Goal: Communication & Community: Answer question/provide support

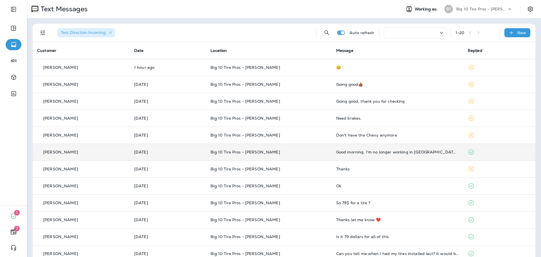
click at [411, 148] on td "Good morning. I'm no longer working in [GEOGRAPHIC_DATA], which was convenient …" at bounding box center [398, 151] width 132 height 17
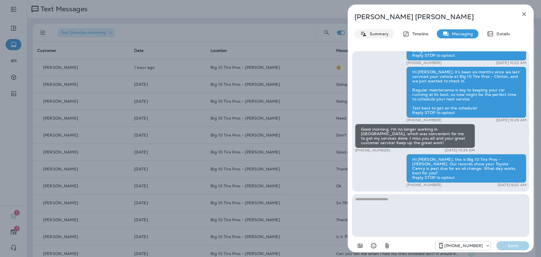
click at [379, 34] on p "Summary" at bounding box center [378, 34] width 22 height 5
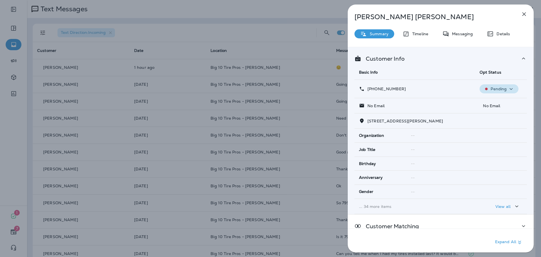
click at [491, 92] on div "Pending" at bounding box center [499, 88] width 34 height 7
click at [491, 103] on p "Opt out" at bounding box center [495, 102] width 15 height 5
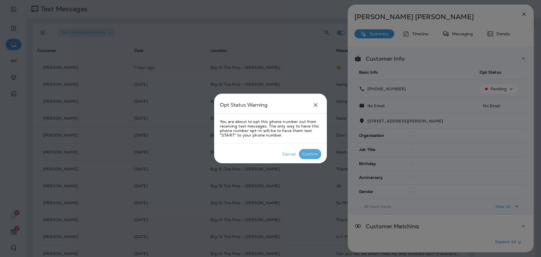
click at [309, 154] on div "Confirm" at bounding box center [310, 154] width 16 height 5
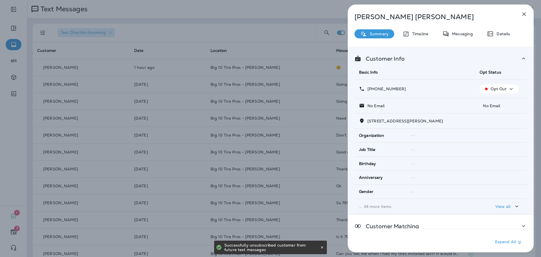
click at [522, 13] on icon "button" at bounding box center [524, 14] width 7 height 7
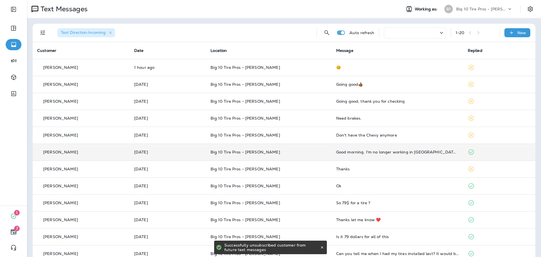
click at [96, 150] on div "[PERSON_NAME]" at bounding box center [81, 152] width 88 height 6
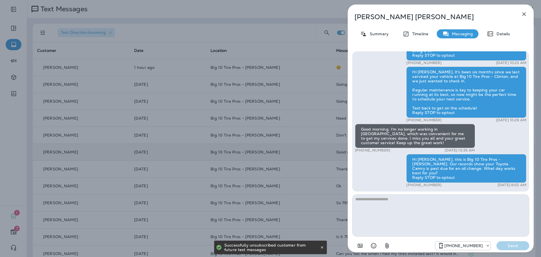
click at [383, 198] on textarea at bounding box center [440, 215] width 177 height 42
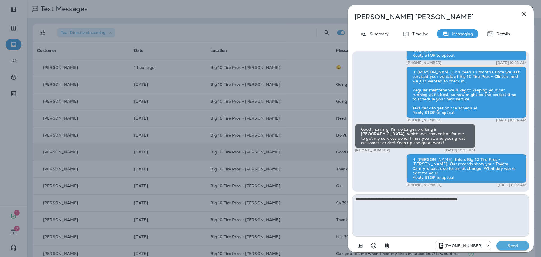
click at [407, 200] on textarea "**********" at bounding box center [440, 215] width 177 height 42
click at [485, 198] on textarea "**********" at bounding box center [440, 215] width 177 height 42
type textarea "**********"
click at [518, 244] on p "Send" at bounding box center [513, 245] width 24 height 5
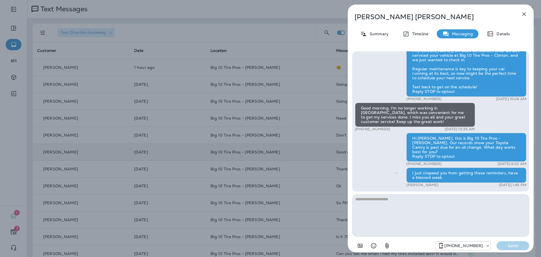
click at [524, 16] on icon "button" at bounding box center [524, 14] width 7 height 7
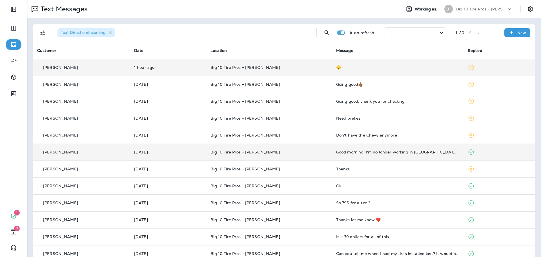
click at [357, 68] on div "😊" at bounding box center [397, 67] width 123 height 5
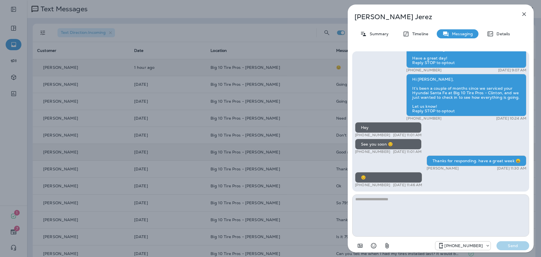
click at [527, 14] on icon "button" at bounding box center [524, 14] width 7 height 7
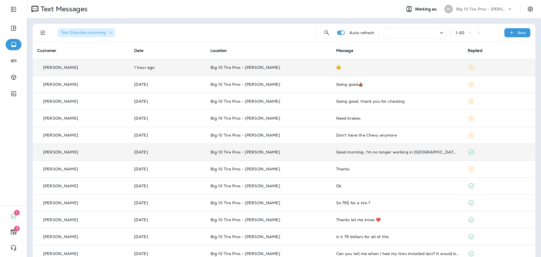
click at [446, 82] on div "Going good👍🏾" at bounding box center [397, 84] width 123 height 5
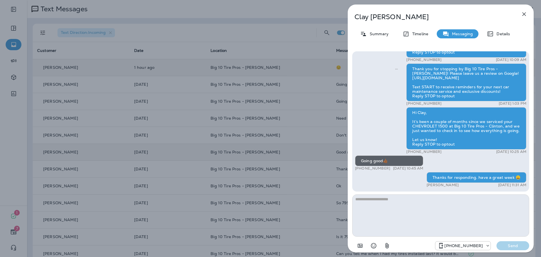
click at [526, 14] on icon "button" at bounding box center [524, 14] width 7 height 7
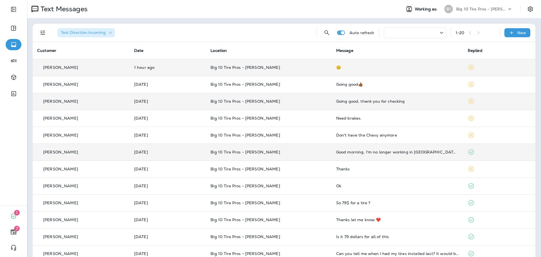
click at [453, 101] on td "Going good, thank you for checking" at bounding box center [398, 101] width 132 height 17
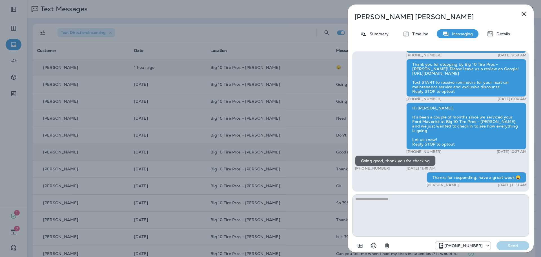
click at [525, 13] on icon "button" at bounding box center [524, 14] width 7 height 7
